Goal: Browse casually

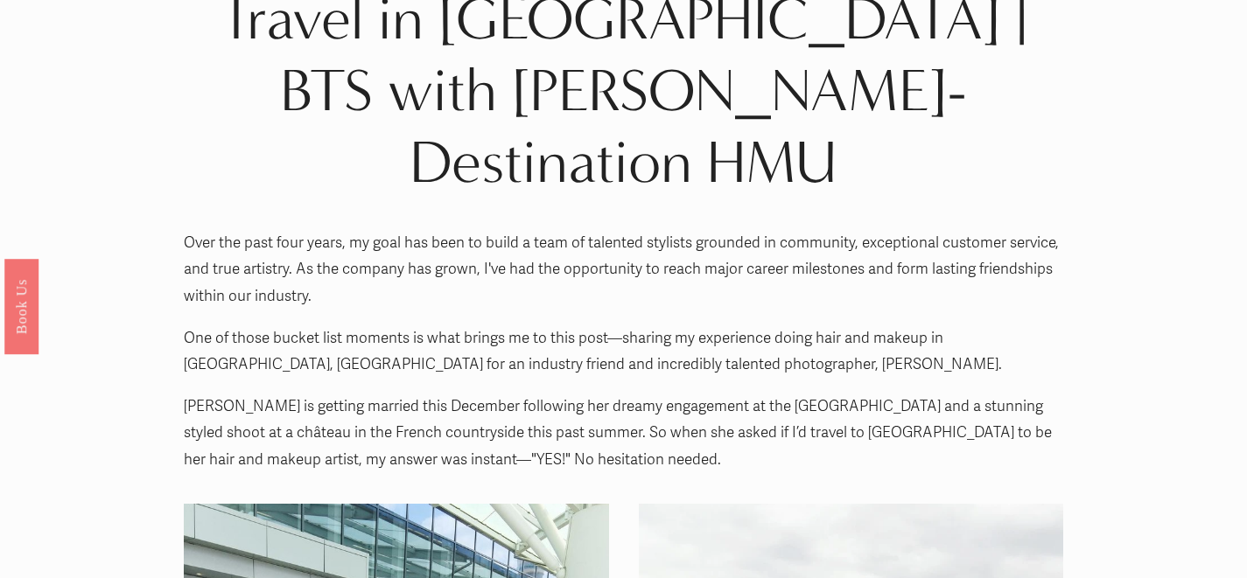
scroll to position [28, 0]
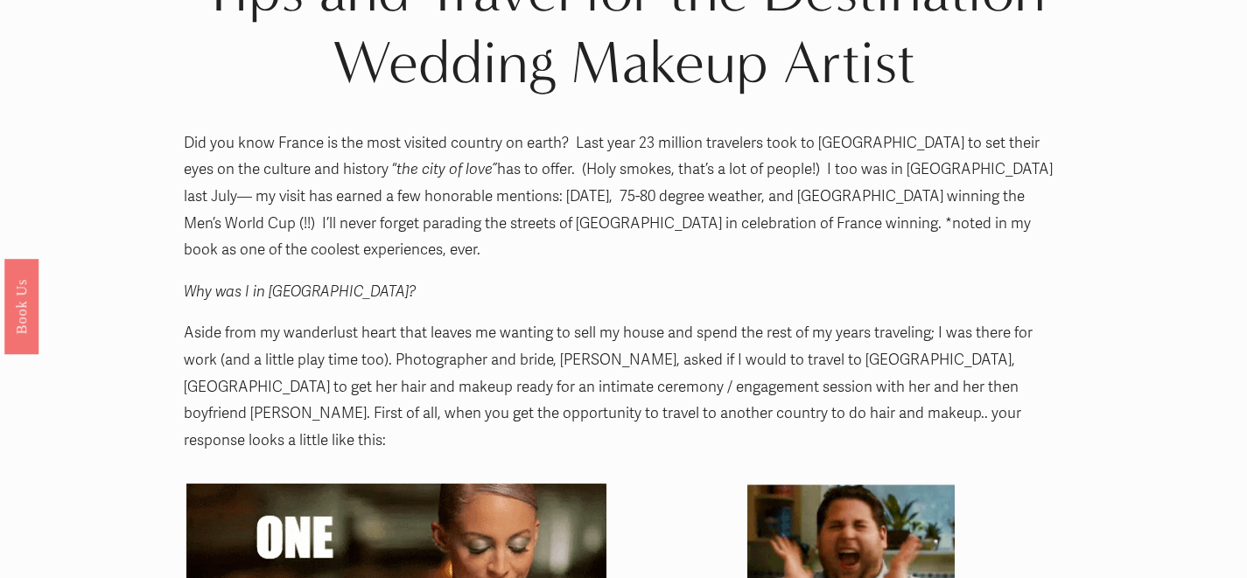
scroll to position [52, 0]
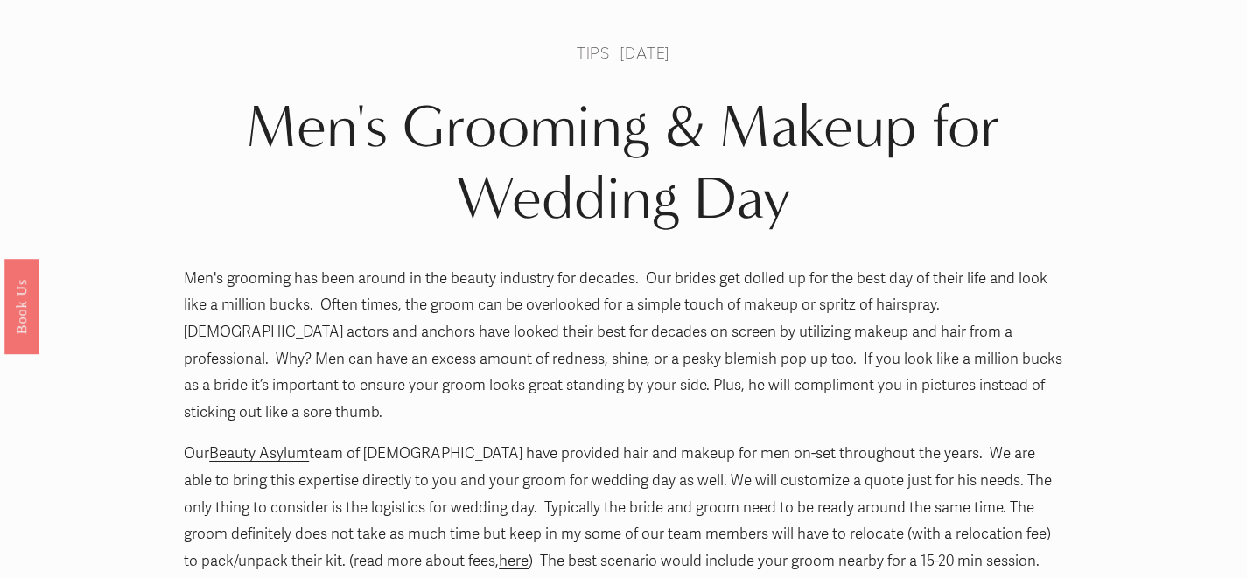
scroll to position [48, 0]
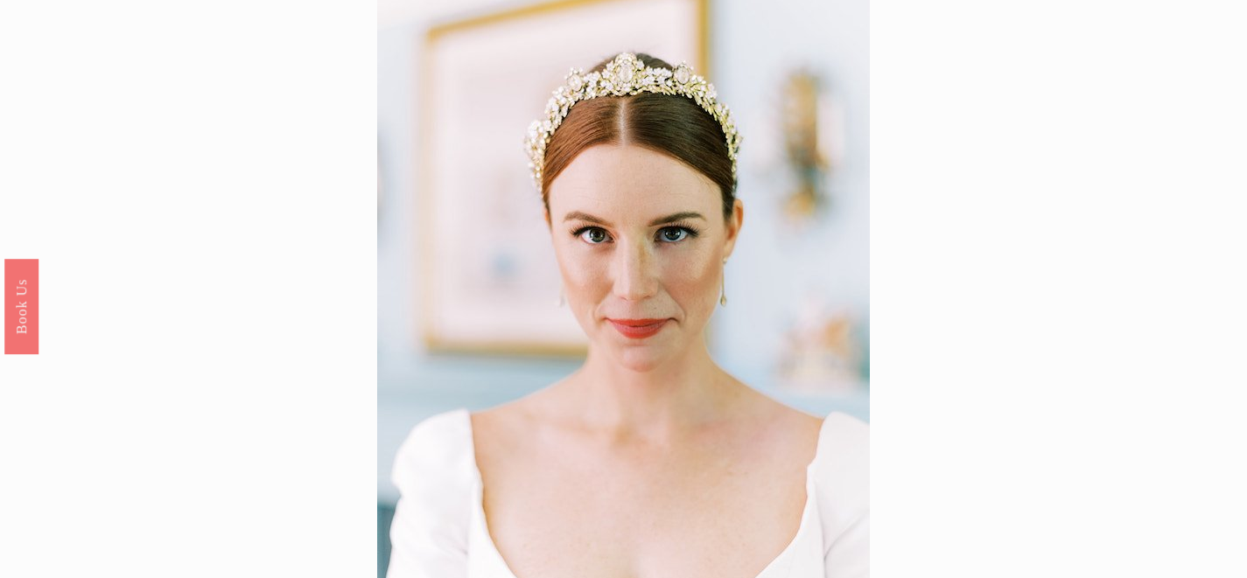
scroll to position [80, 0]
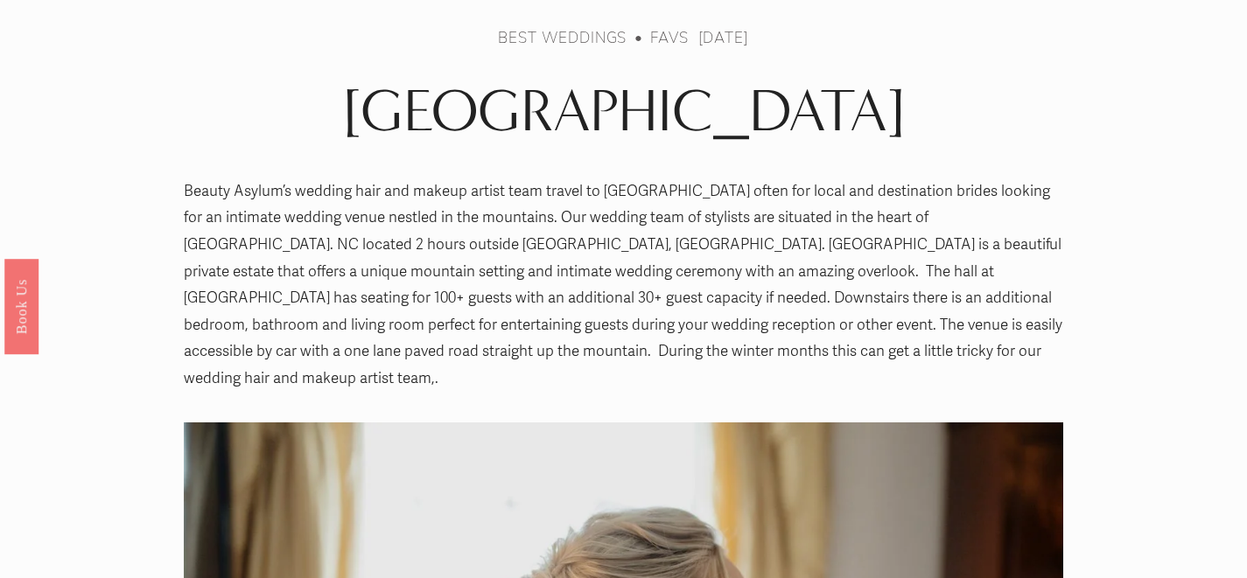
scroll to position [53, 0]
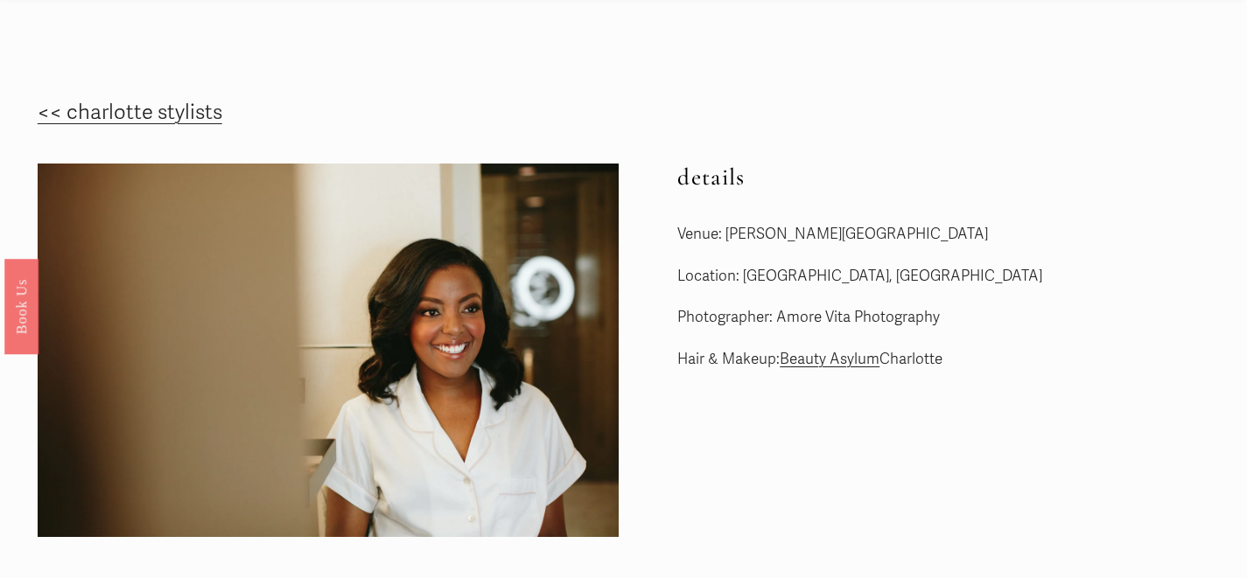
scroll to position [45, 0]
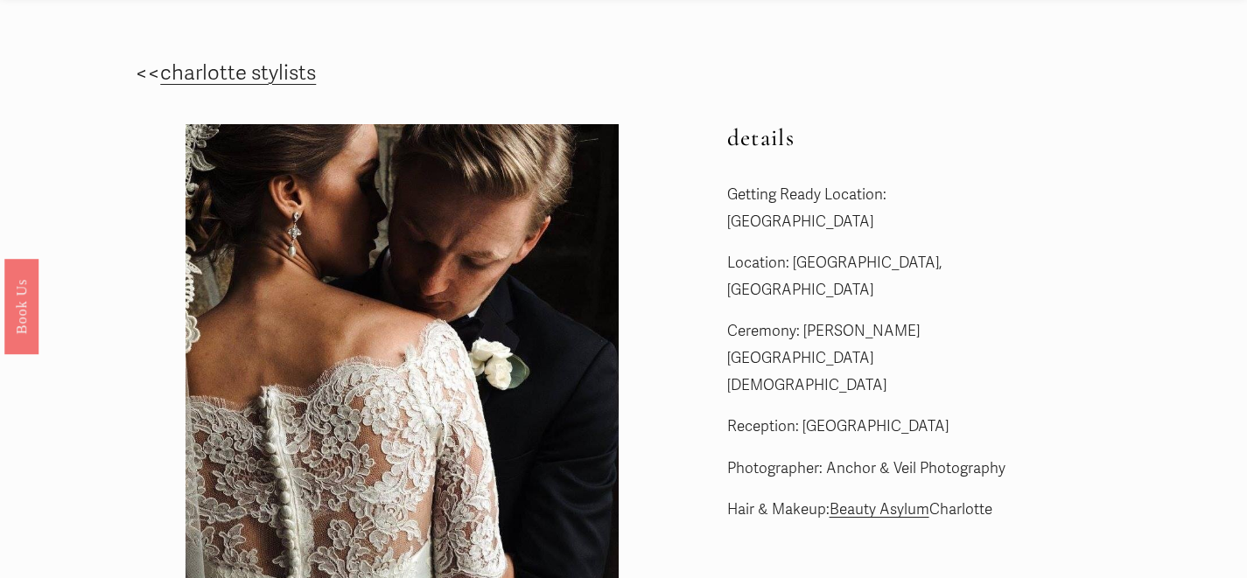
scroll to position [58, 0]
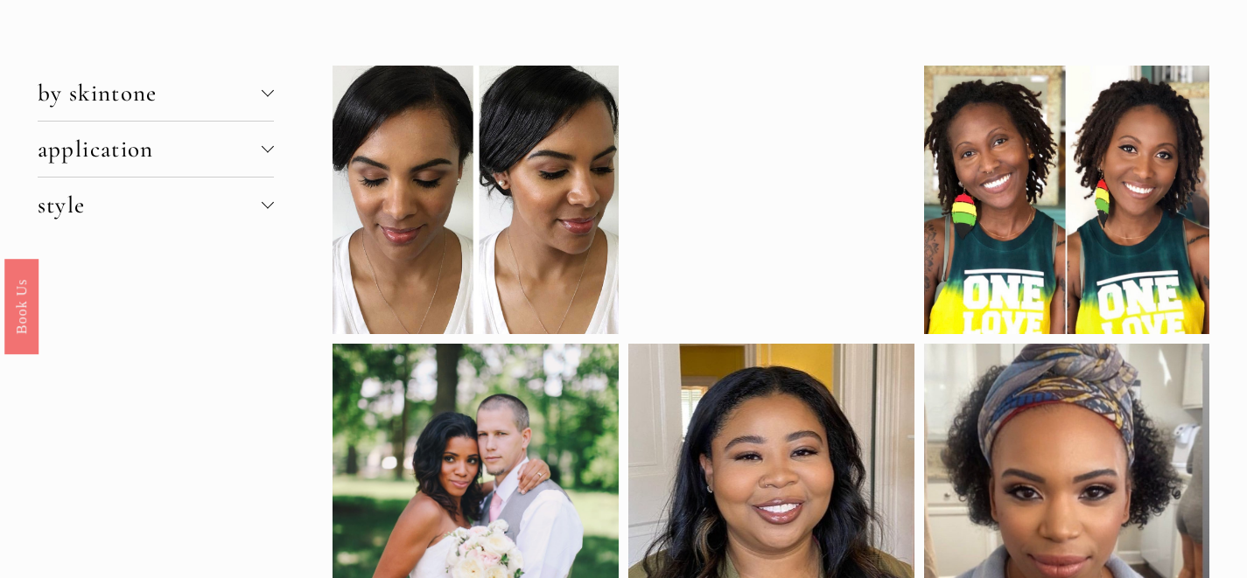
scroll to position [73, 0]
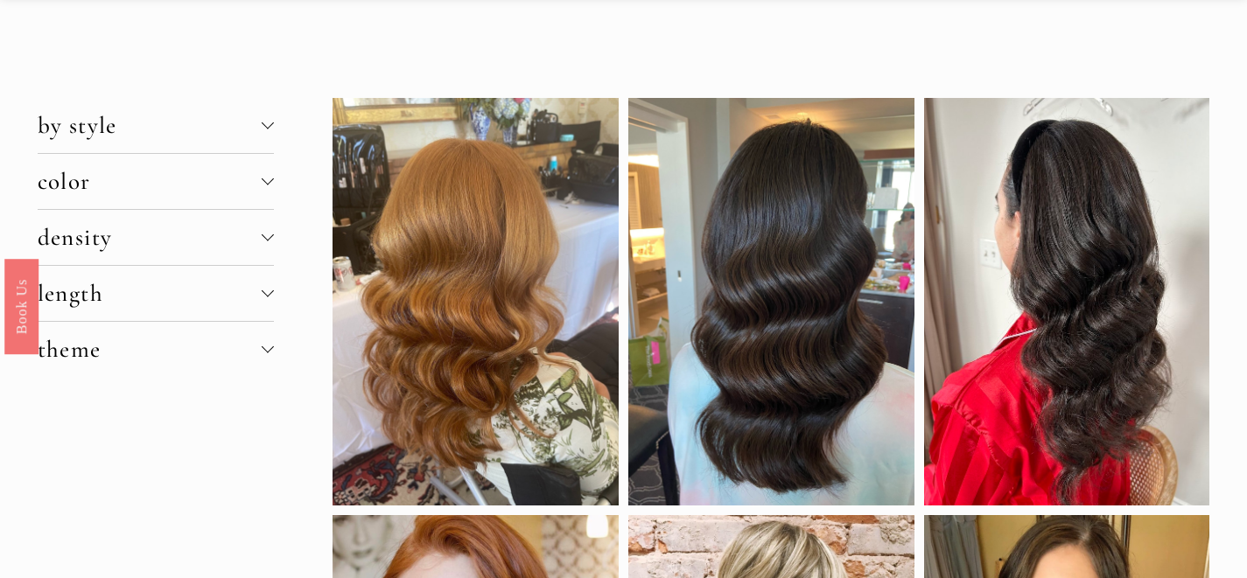
scroll to position [38, 0]
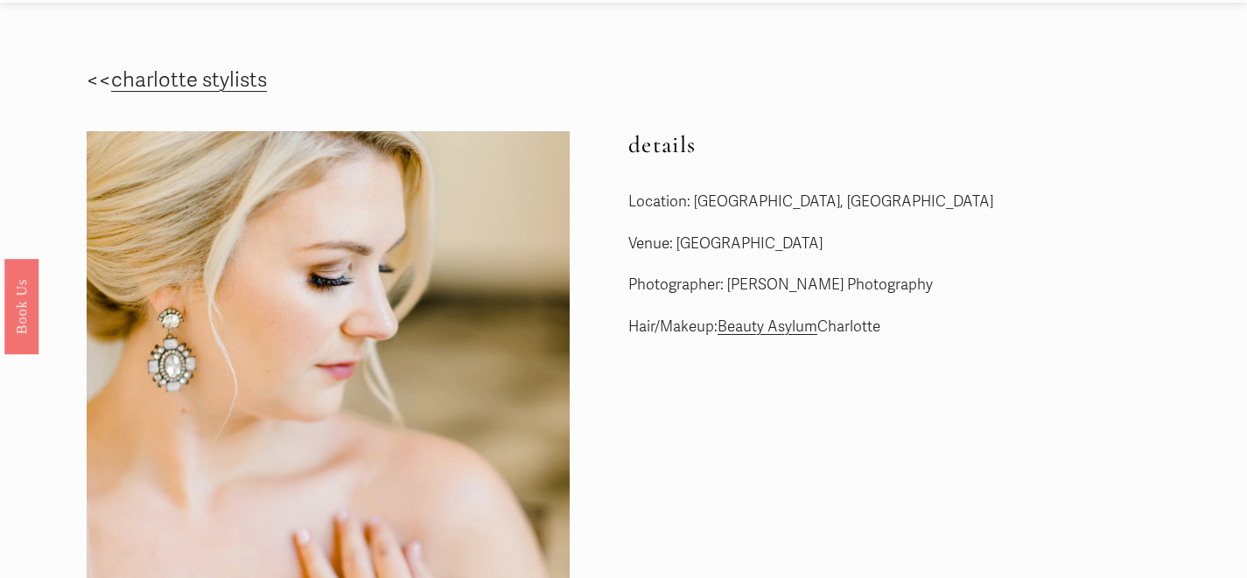
scroll to position [63, 0]
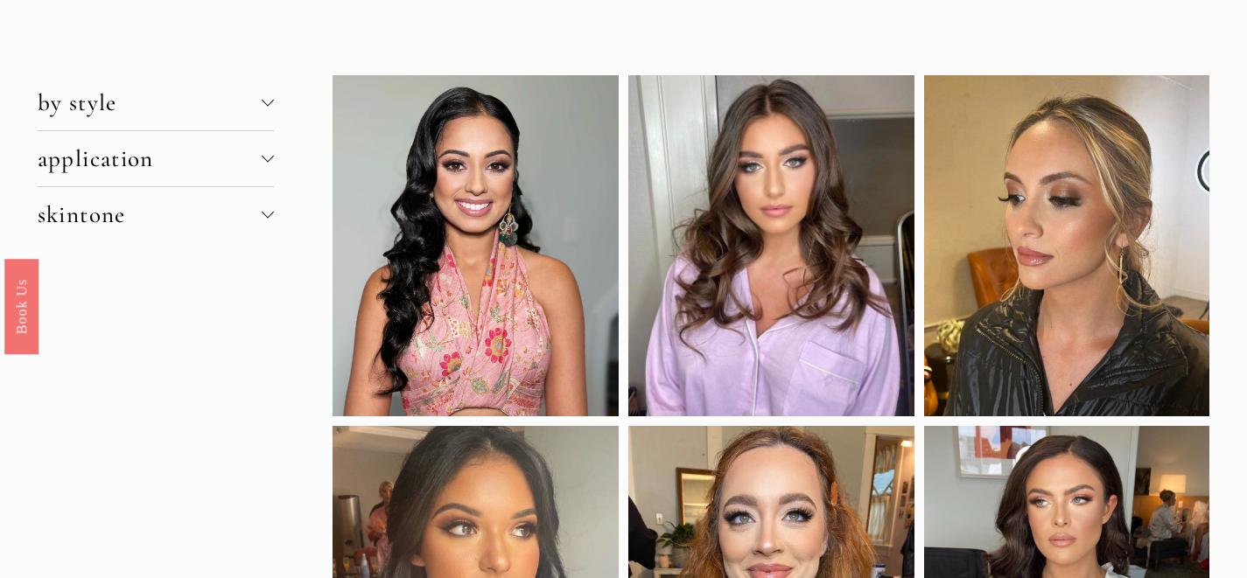
scroll to position [75, 0]
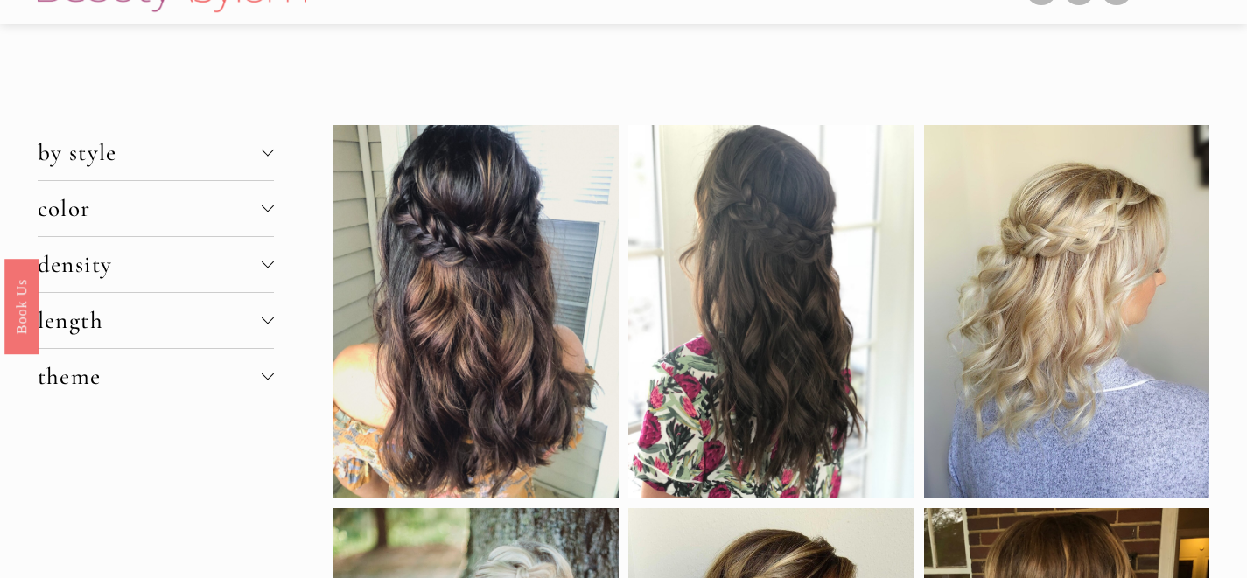
scroll to position [38, 0]
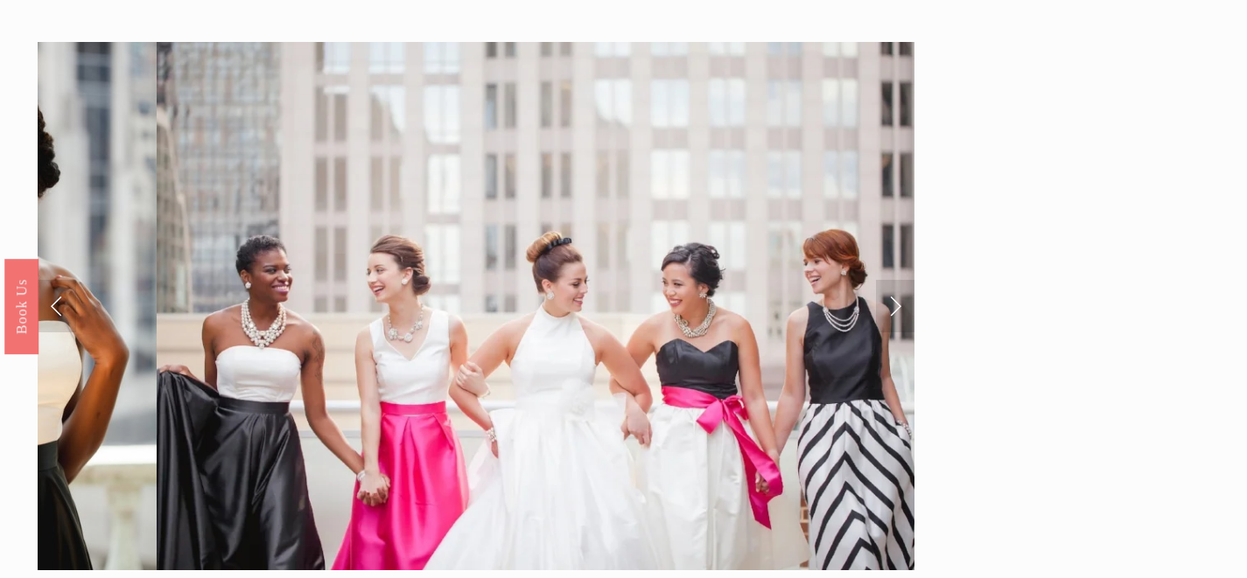
scroll to position [53, 0]
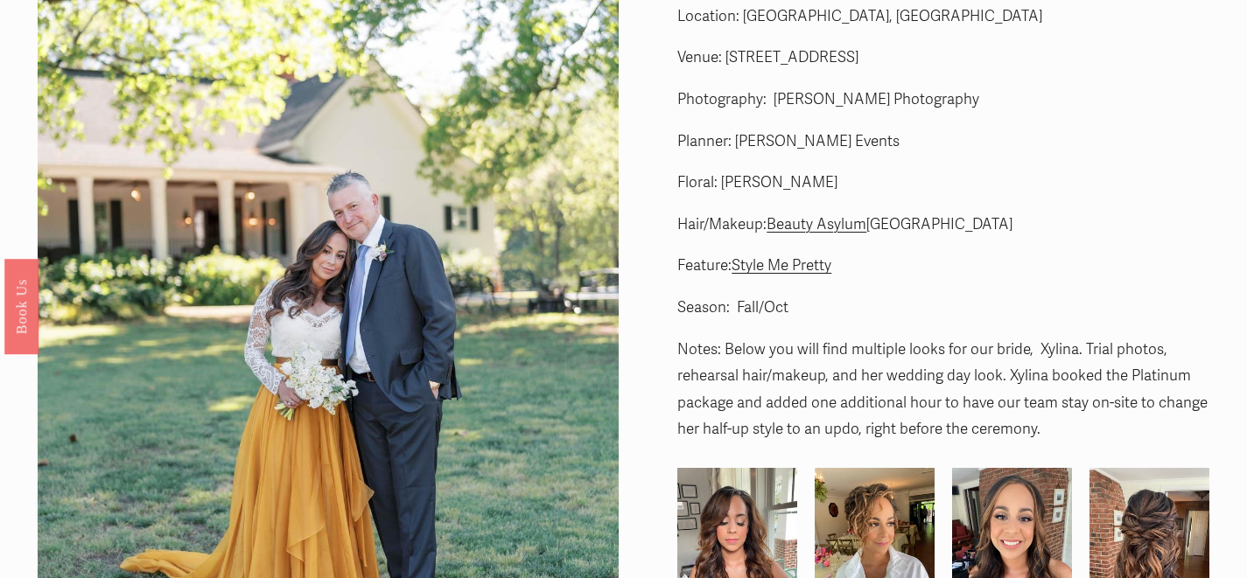
scroll to position [11, 0]
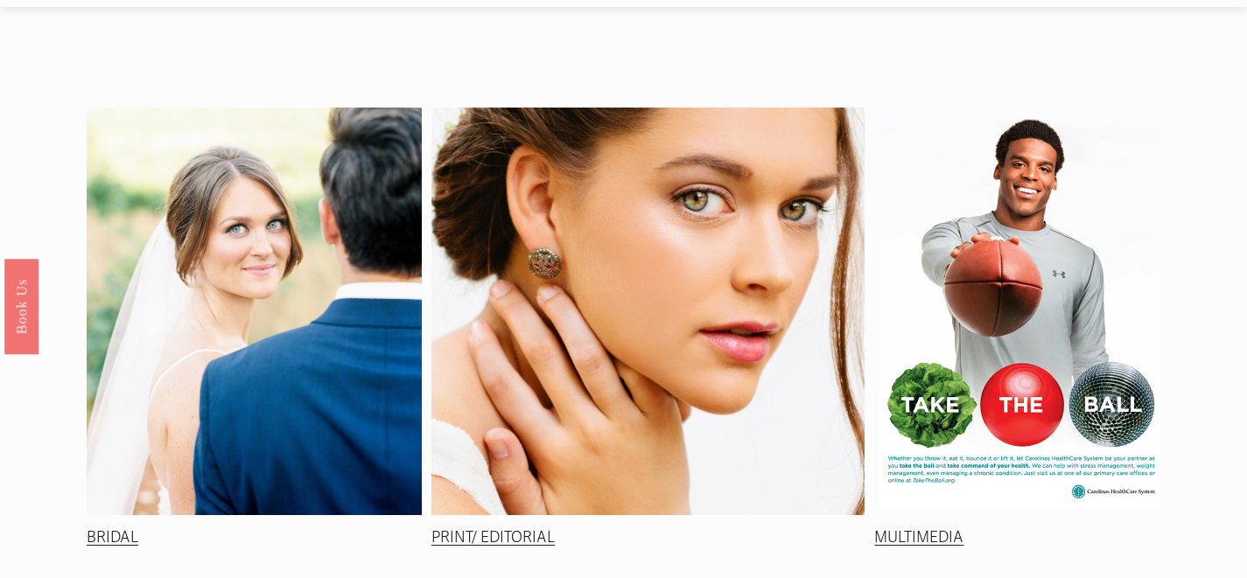
scroll to position [18, 0]
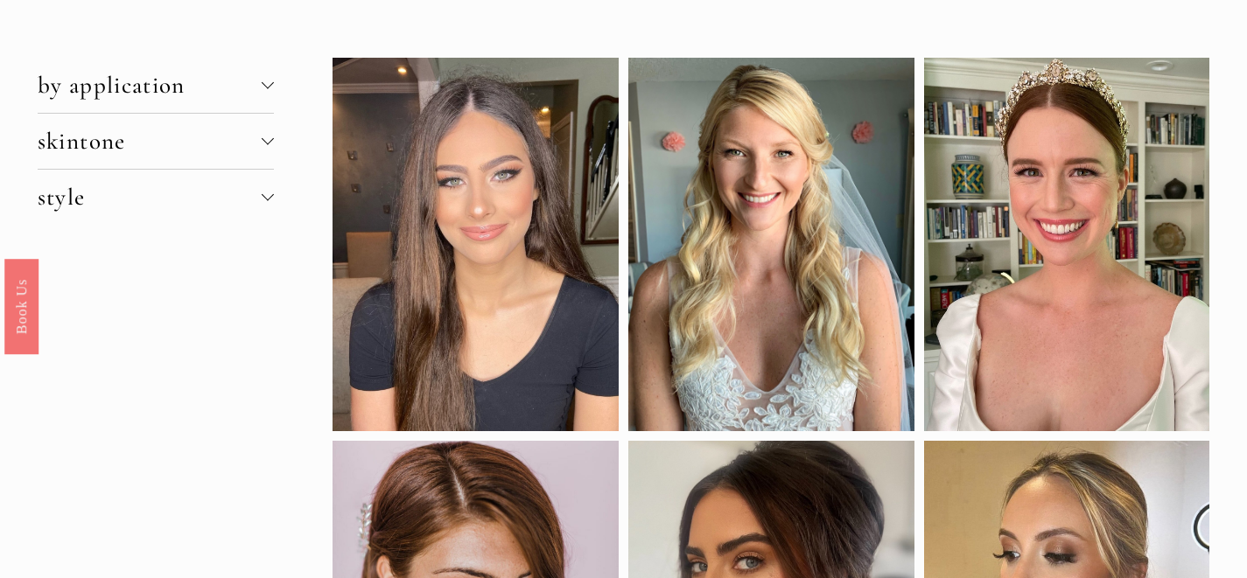
scroll to position [10, 0]
